Goal: Transaction & Acquisition: Purchase product/service

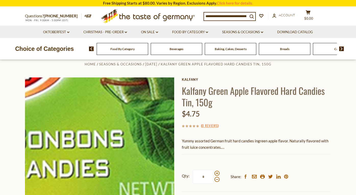
scroll to position [7, 0]
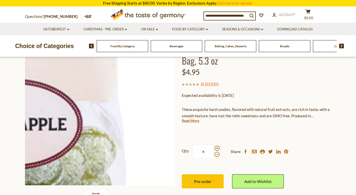
scroll to position [54, 0]
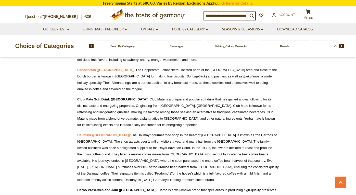
scroll to position [1324, 0]
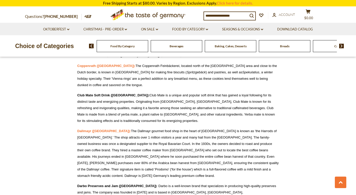
click at [342, 45] on img at bounding box center [341, 46] width 5 height 5
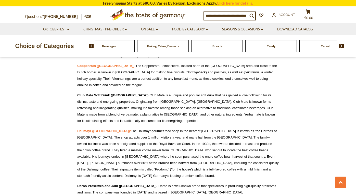
click at [81, 48] on div "Candy" at bounding box center [55, 46] width 52 height 12
click at [272, 46] on span "Candy" at bounding box center [271, 46] width 9 height 4
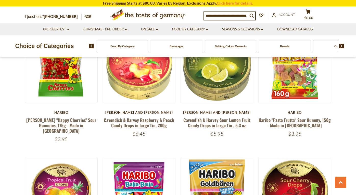
scroll to position [432, 0]
